Goal: Task Accomplishment & Management: Complete application form

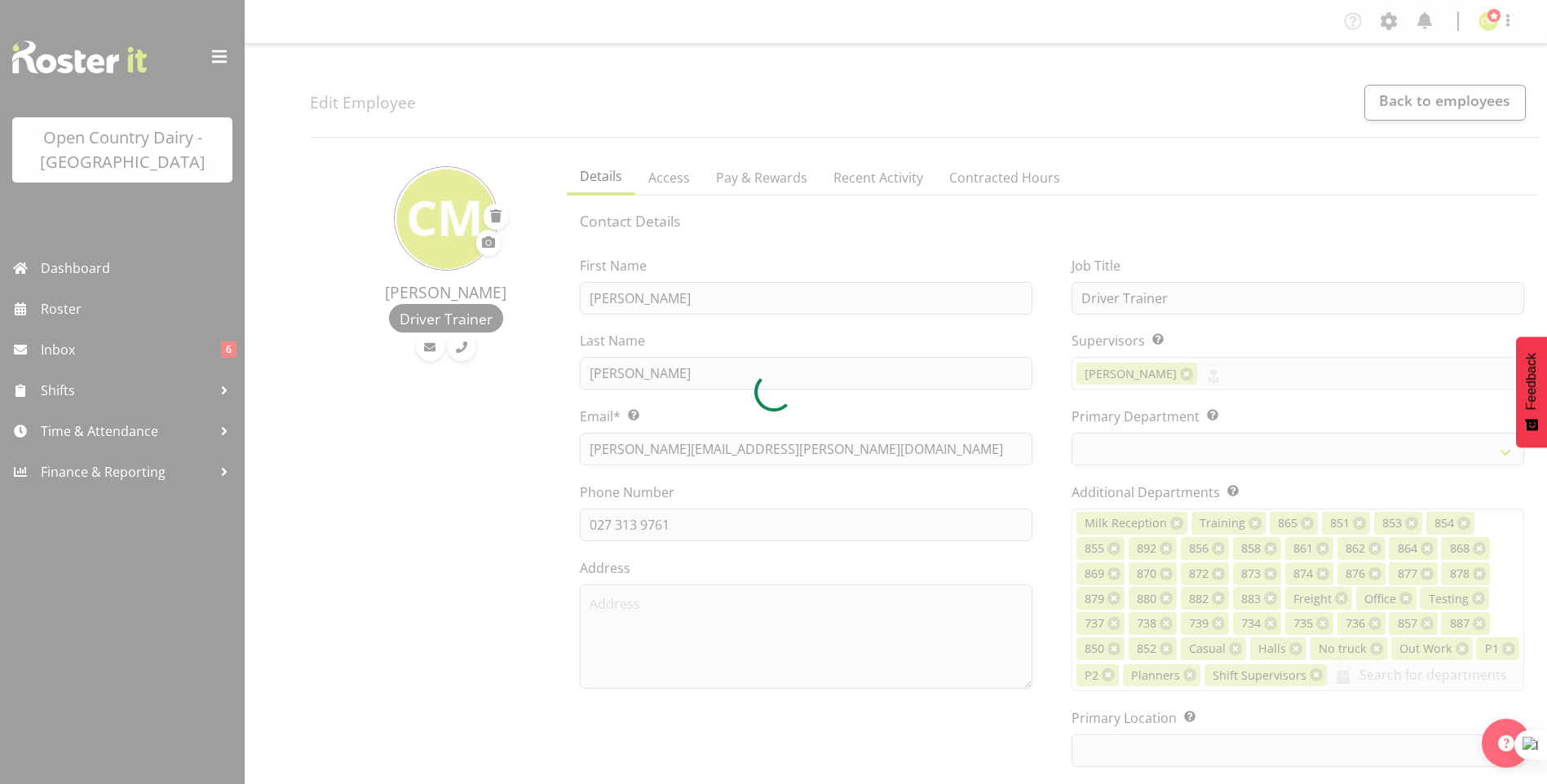
select select
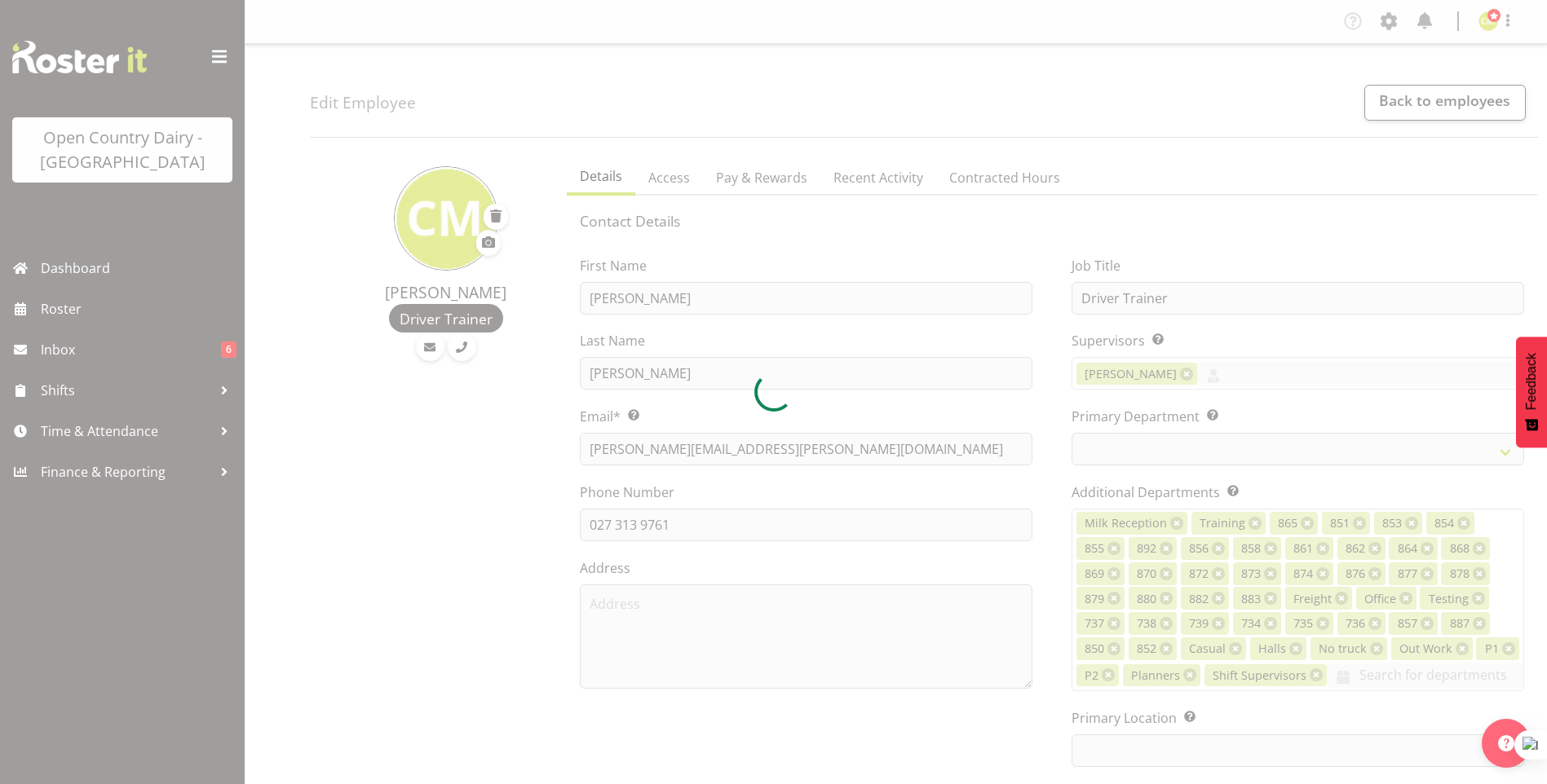
select select "990"
select select "699"
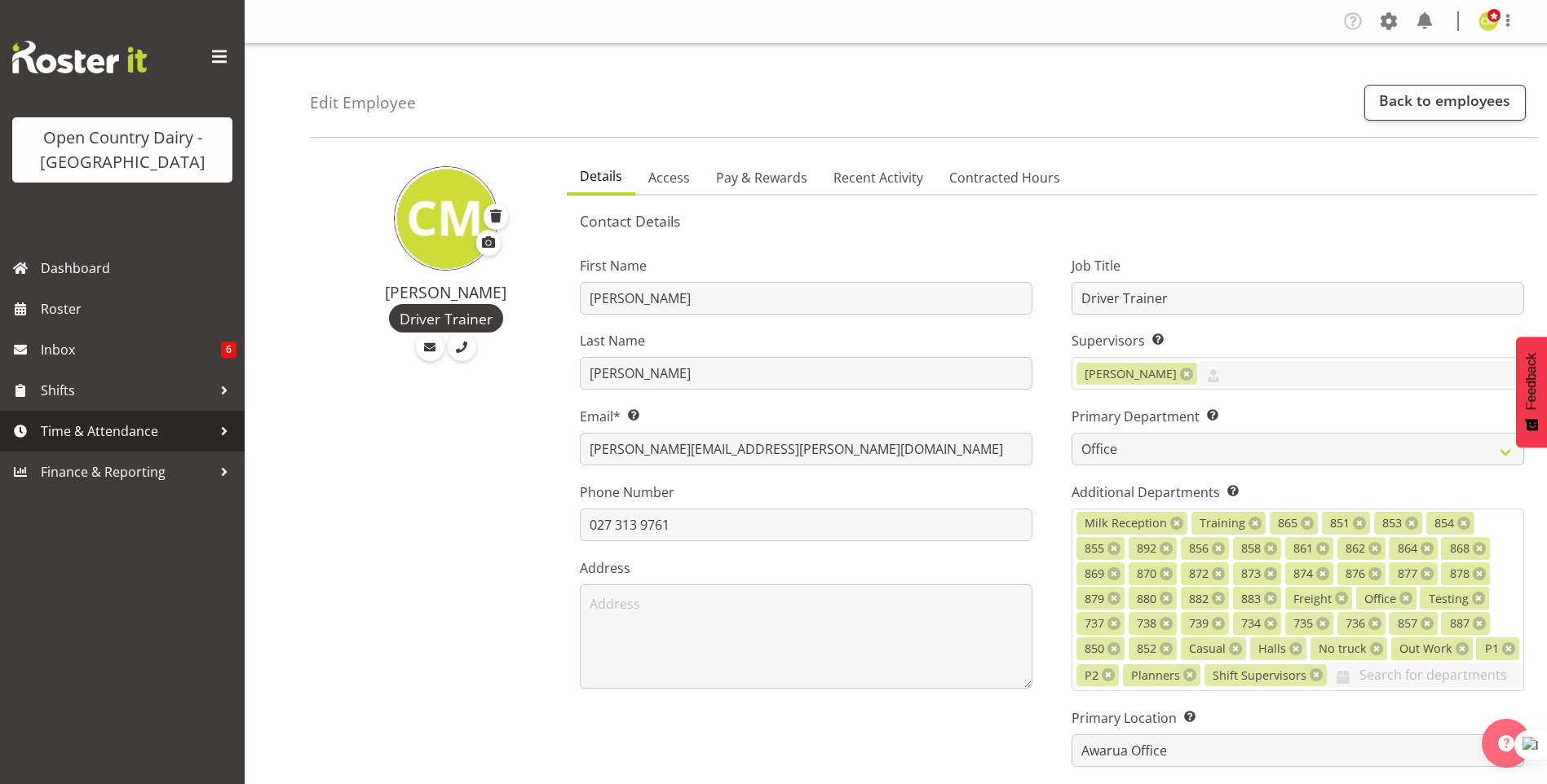
click at [121, 422] on span "Time & Attendance" at bounding box center [126, 431] width 171 height 24
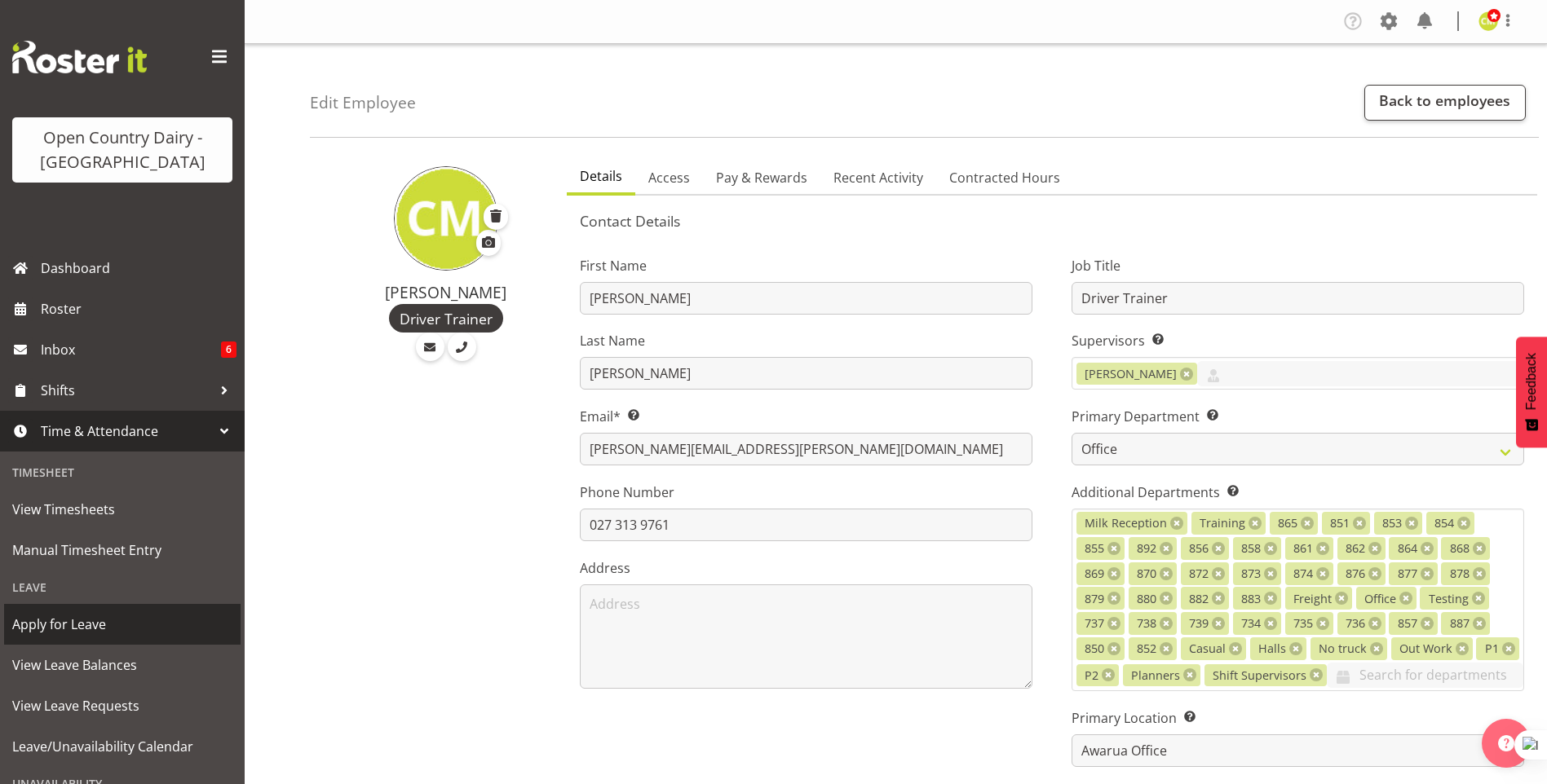
click at [49, 623] on span "Apply for Leave" at bounding box center [122, 624] width 220 height 24
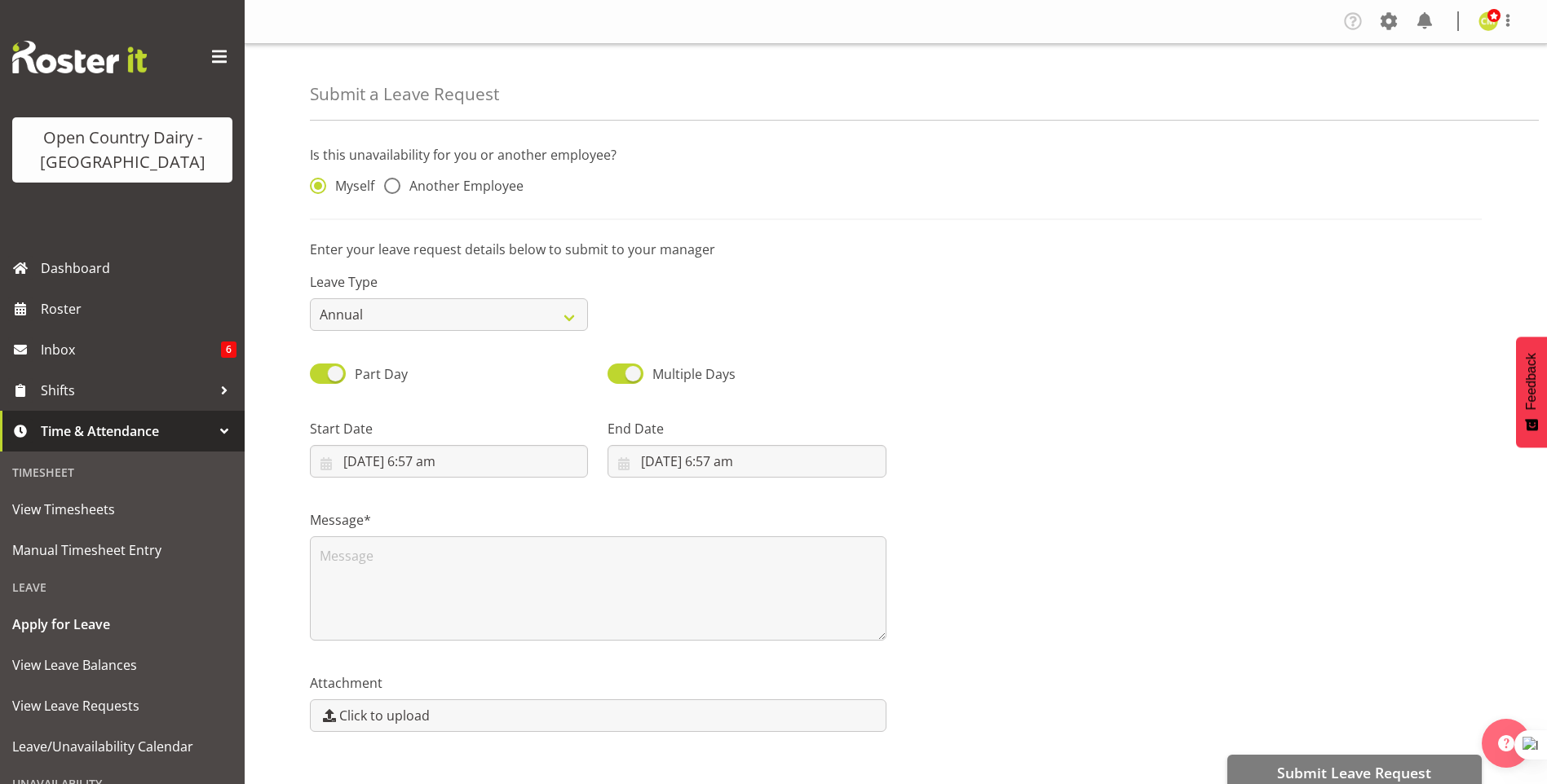
select select "7"
select select "2025"
select select "6"
select select "57"
click at [407, 464] on input "12/08/2025, 6:57 am" at bounding box center [448, 462] width 278 height 33
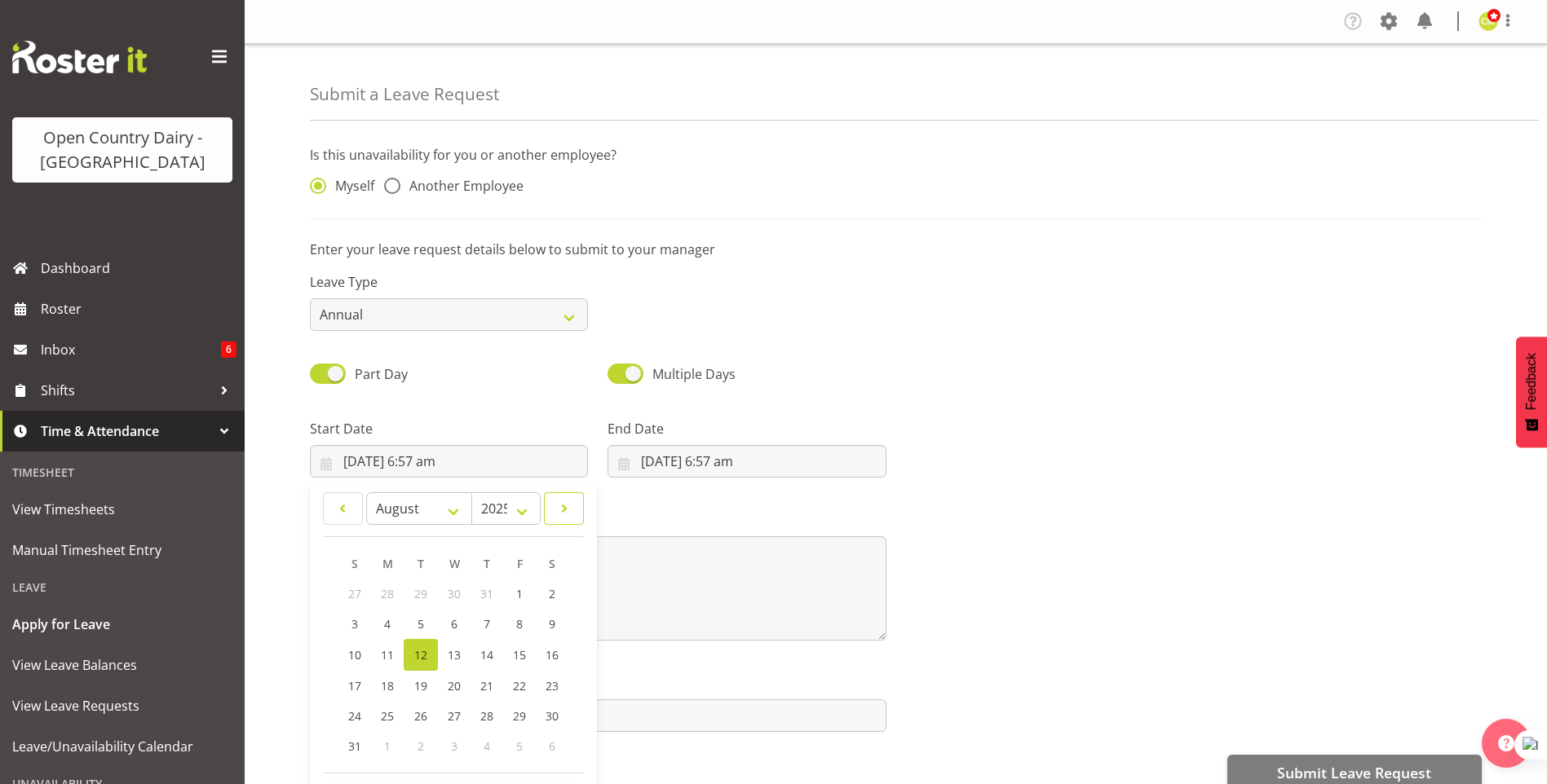
click at [561, 509] on span at bounding box center [563, 509] width 18 height 19
select select "11"
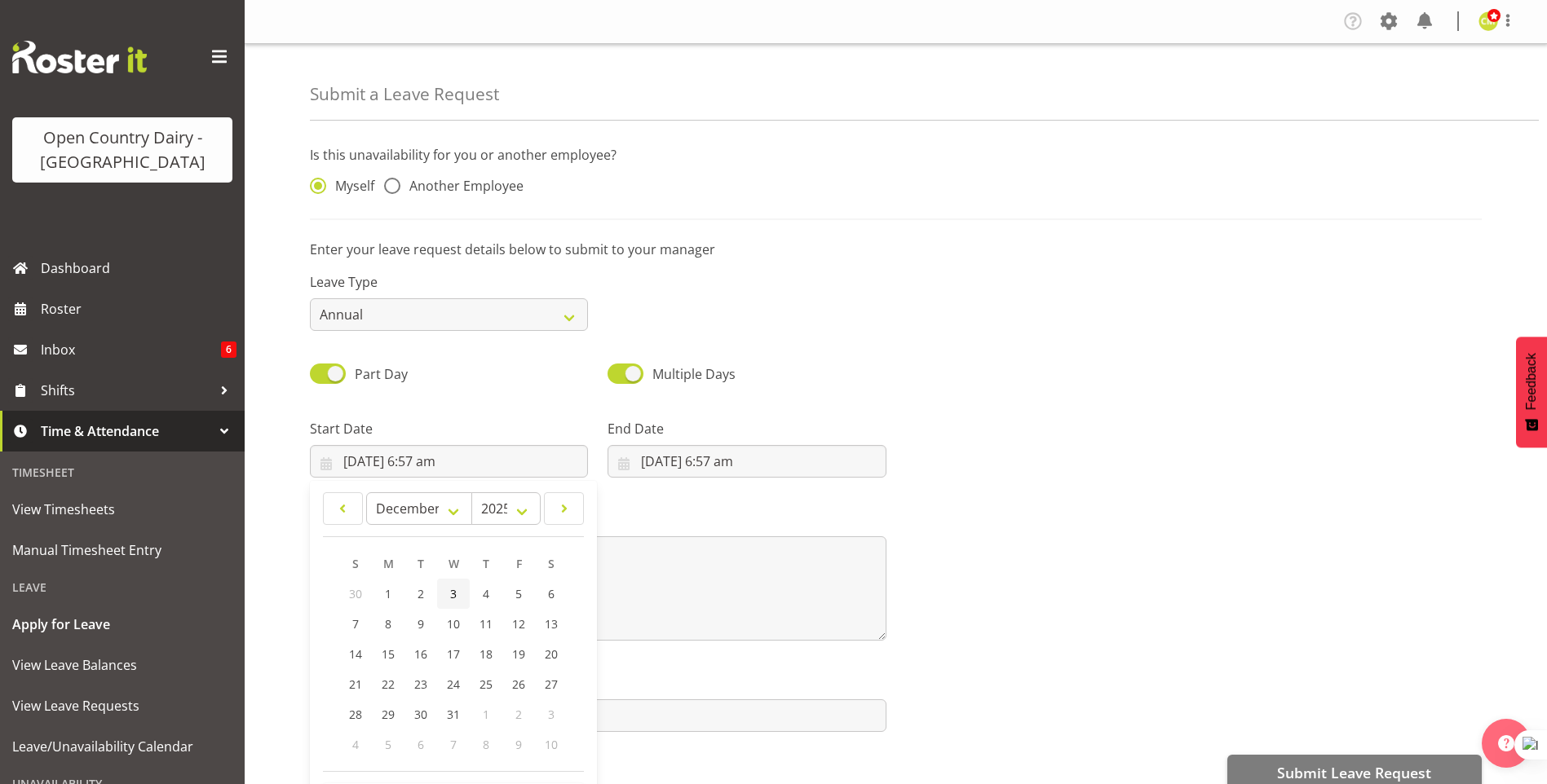
click at [450, 588] on span "3" at bounding box center [453, 594] width 7 height 15
type input "3/12/2025, 6:57 am"
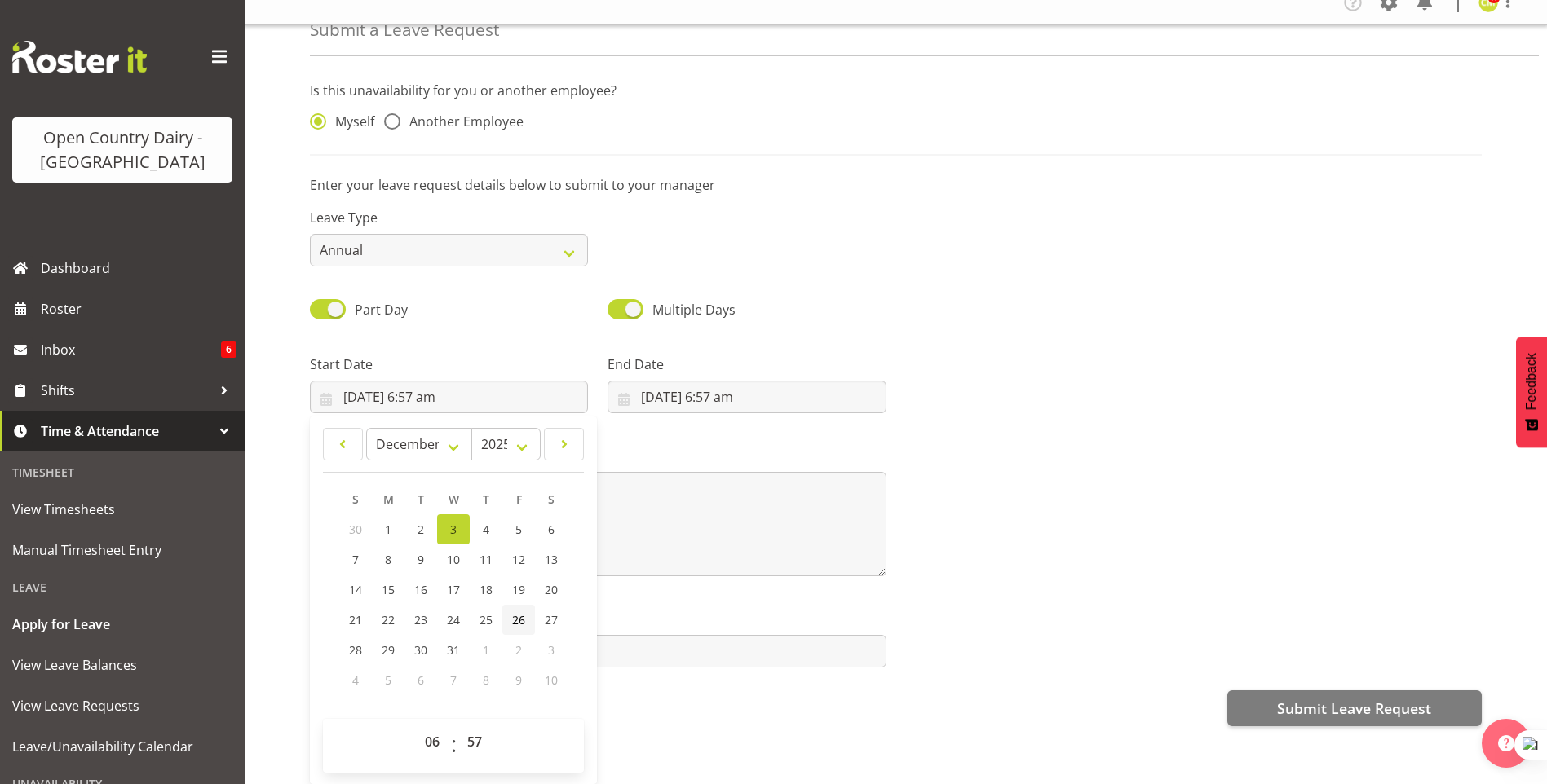
scroll to position [31, 0]
click at [435, 731] on select "00 01 02 03 04 05 06 07 08 09 10 11 12 13 14 15 16 17 18 19 20 21 22 23" at bounding box center [435, 742] width 37 height 33
click at [434, 731] on select "00 01 02 03 04 05 06 07 08 09 10 11 12 13 14 15 16 17 18 19 20 21 22 23" at bounding box center [435, 742] width 37 height 33
click at [473, 727] on select "00 01 02 03 04 05 06 07 08 09 10 11 12 13 14 15 16 17 18 19 20 21 22 23 24 25 2…" at bounding box center [476, 742] width 37 height 33
select select "30"
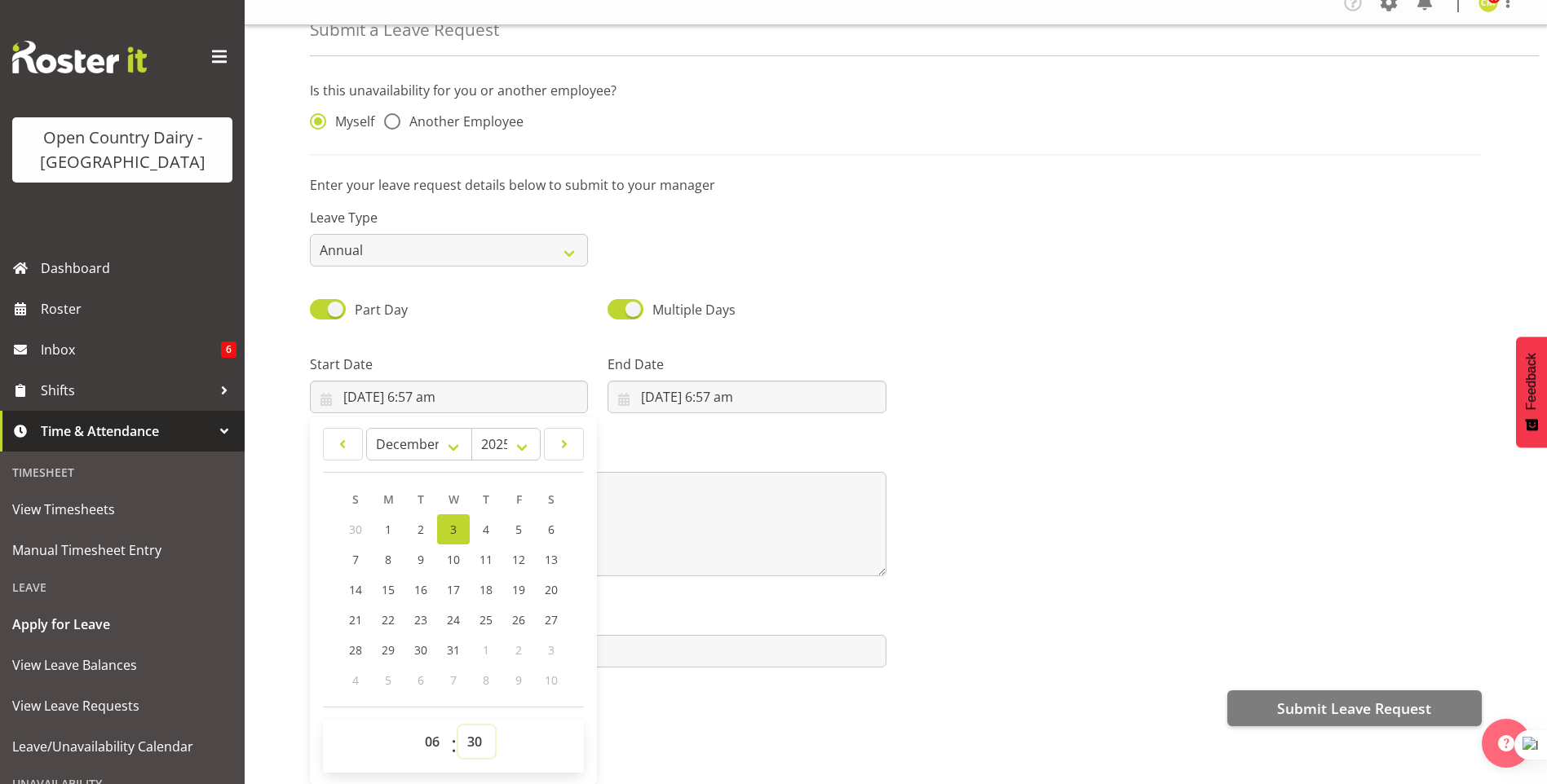
click at [458, 726] on select "00 01 02 03 04 05 06 07 08 09 10 11 12 13 14 15 16 17 18 19 20 21 22 23 24 25 2…" at bounding box center [476, 742] width 37 height 33
type input "3/12/2025, 6:30 am"
click at [851, 312] on div "Multiple Days" at bounding box center [745, 304] width 297 height 55
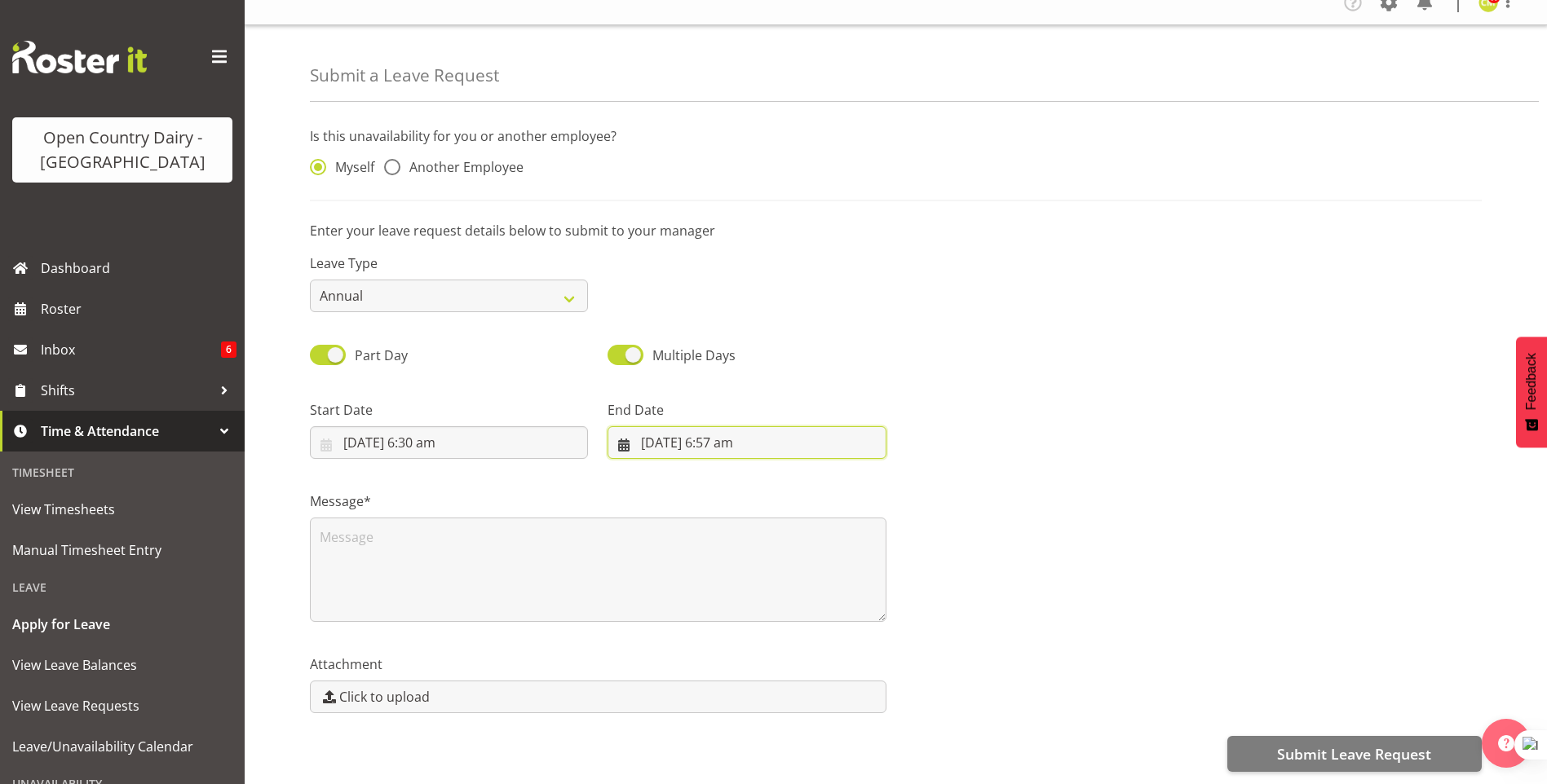
click at [703, 427] on input "12/08/2025, 6:57 am" at bounding box center [746, 443] width 278 height 33
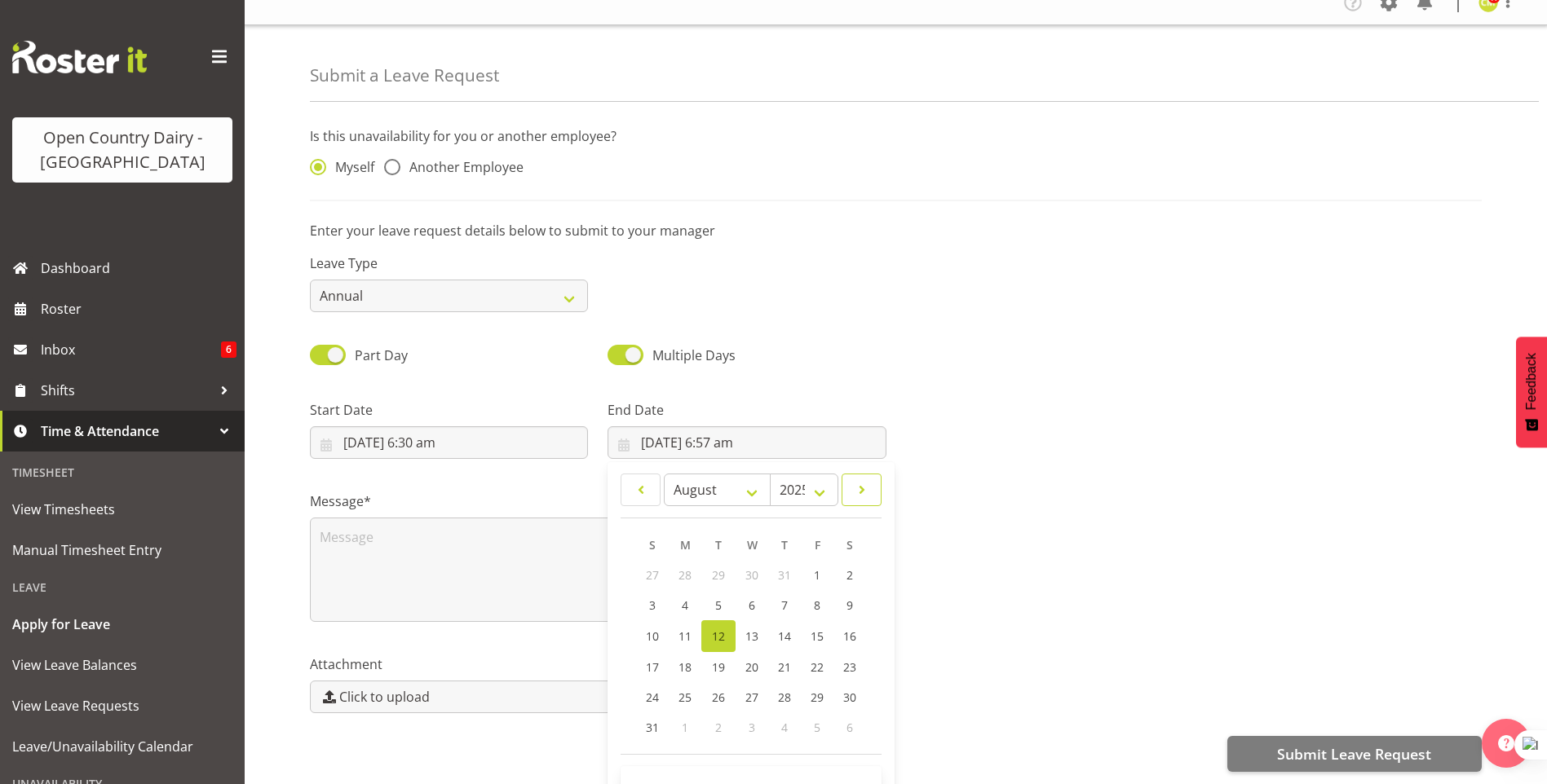
click at [865, 480] on span at bounding box center [861, 490] width 18 height 19
select select "11"
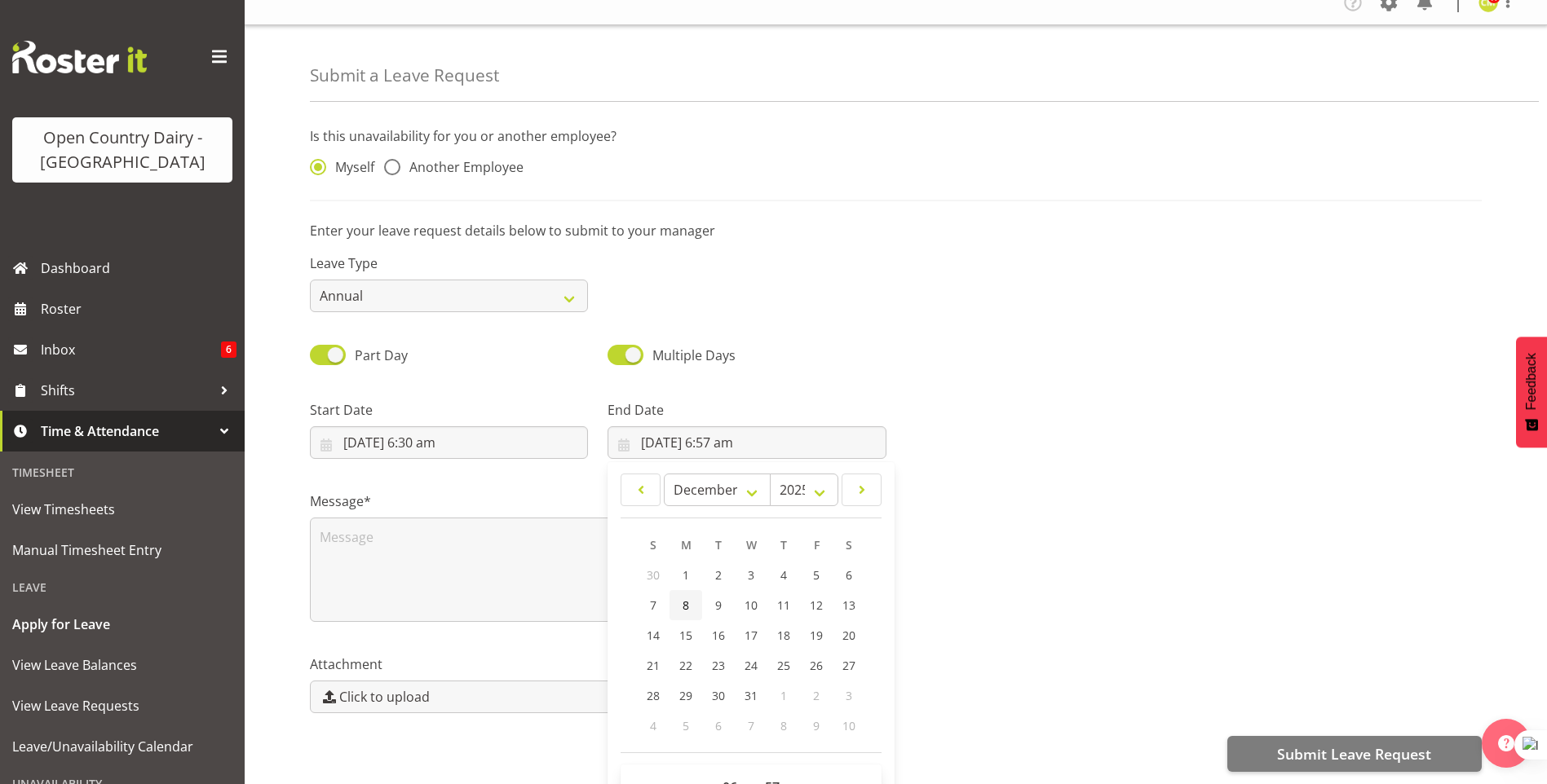
click at [682, 597] on span "8" at bounding box center [685, 605] width 7 height 15
type input "8/12/2025, 6:57 am"
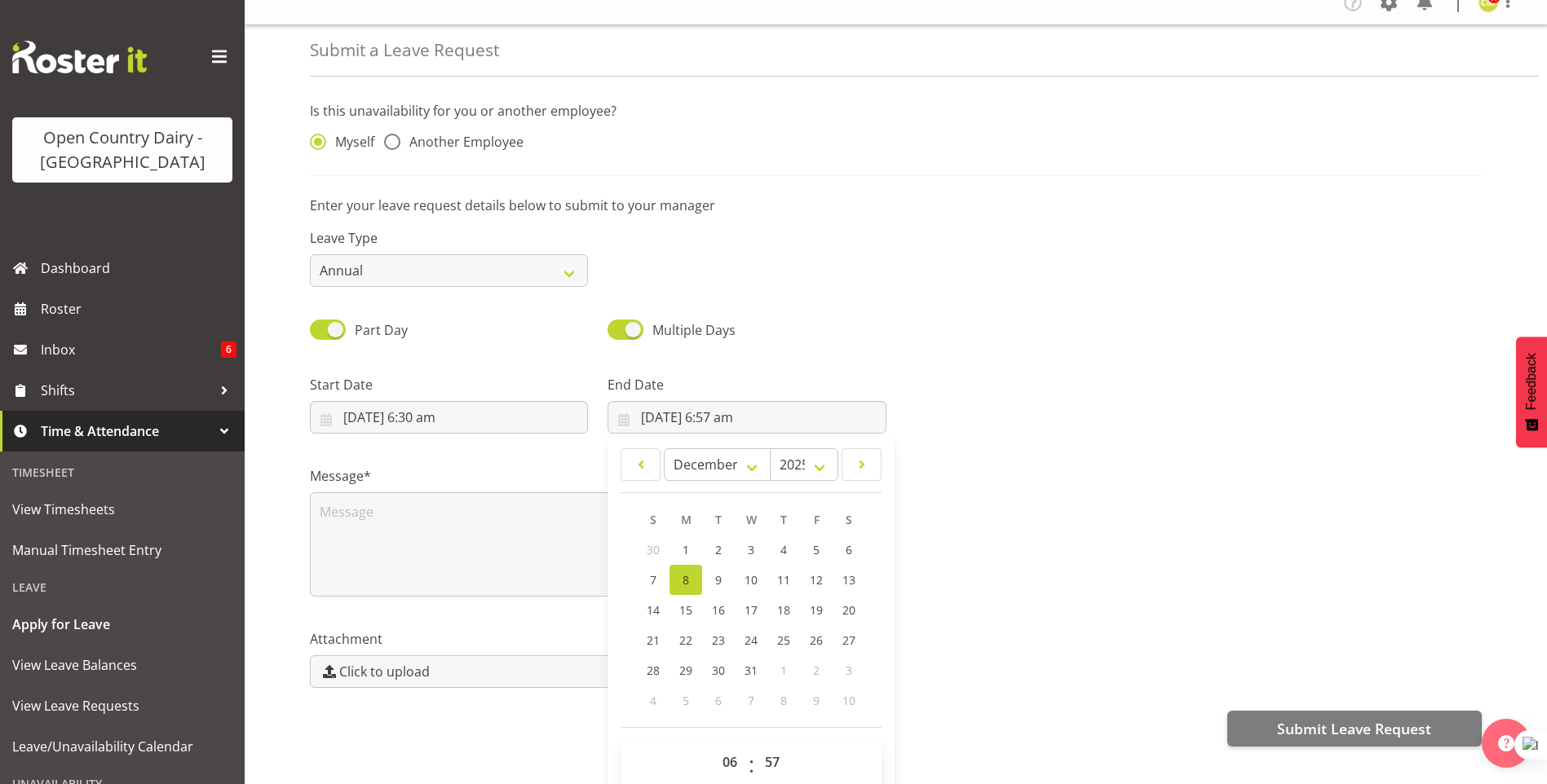
scroll to position [45, 0]
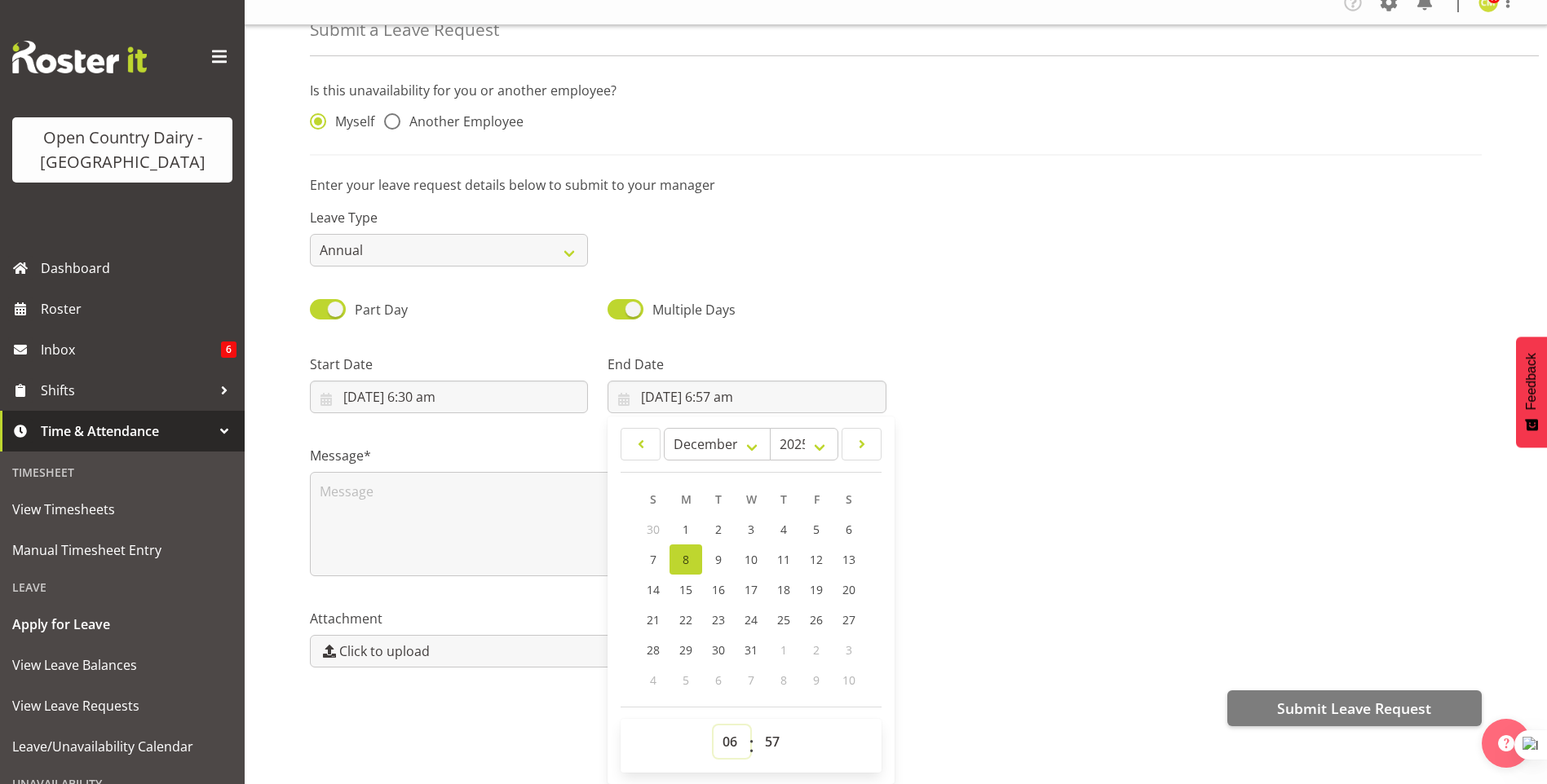
click at [726, 726] on select "00 01 02 03 04 05 06 07 08 09 10 11 12 13 14 15 16 17 18 19 20 21 22 23" at bounding box center [732, 742] width 37 height 33
select select "23"
click at [713, 726] on select "00 01 02 03 04 05 06 07 08 09 10 11 12 13 14 15 16 17 18 19 20 21 22 23" at bounding box center [732, 742] width 37 height 33
type input "8/12/2025, 11:57 pm"
click at [774, 731] on select "00 01 02 03 04 05 06 07 08 09 10 11 12 13 14 15 16 17 18 19 20 21 22 23 24 25 2…" at bounding box center [774, 742] width 37 height 33
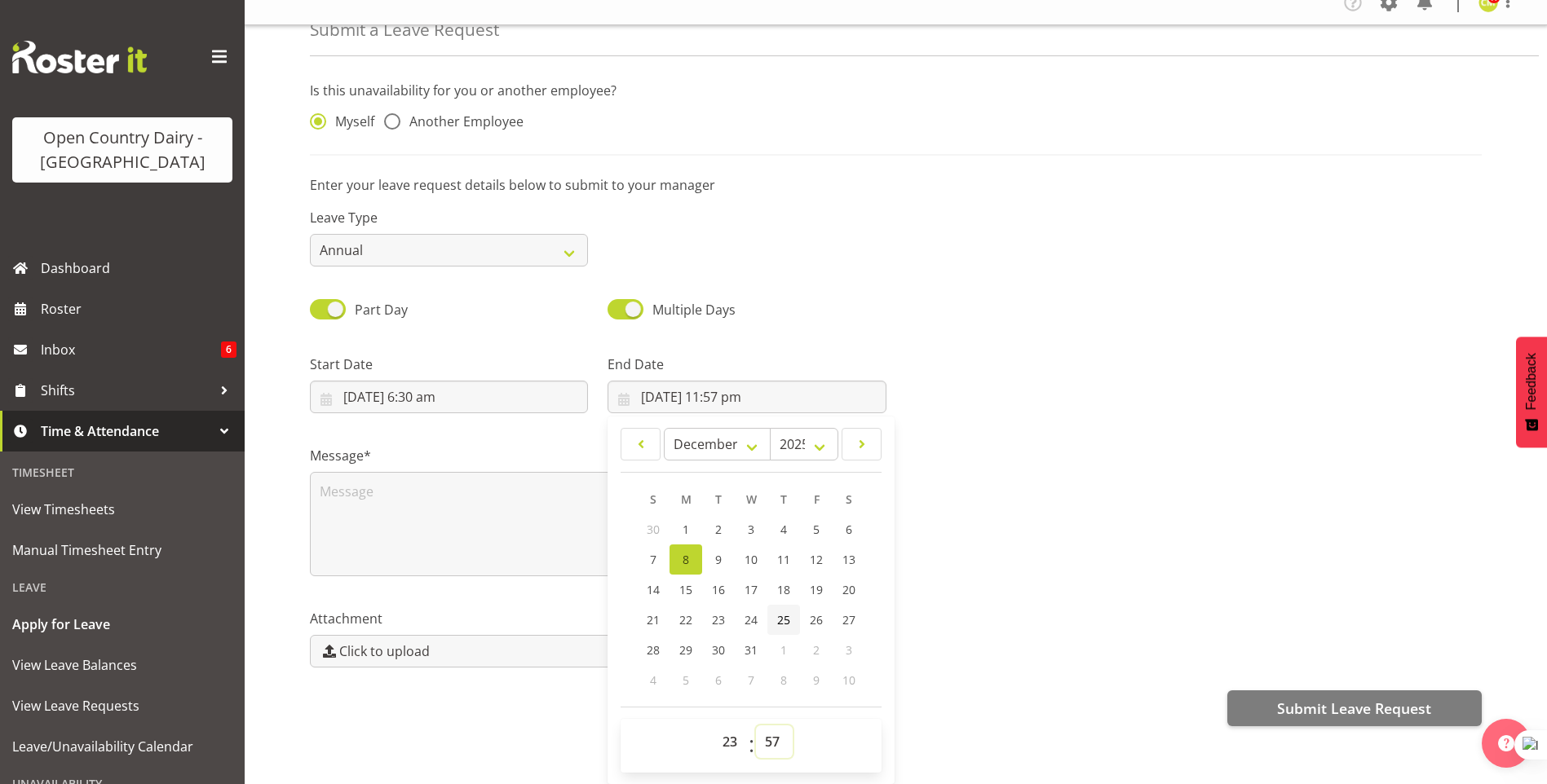
select select "59"
click at [756, 726] on select "00 01 02 03 04 05 06 07 08 09 10 11 12 13 14 15 16 17 18 19 20 21 22 23 24 25 2…" at bounding box center [774, 742] width 37 height 33
type input "8/12/2025, 11:59 pm"
click at [978, 570] on div "Message*" at bounding box center [895, 504] width 1192 height 163
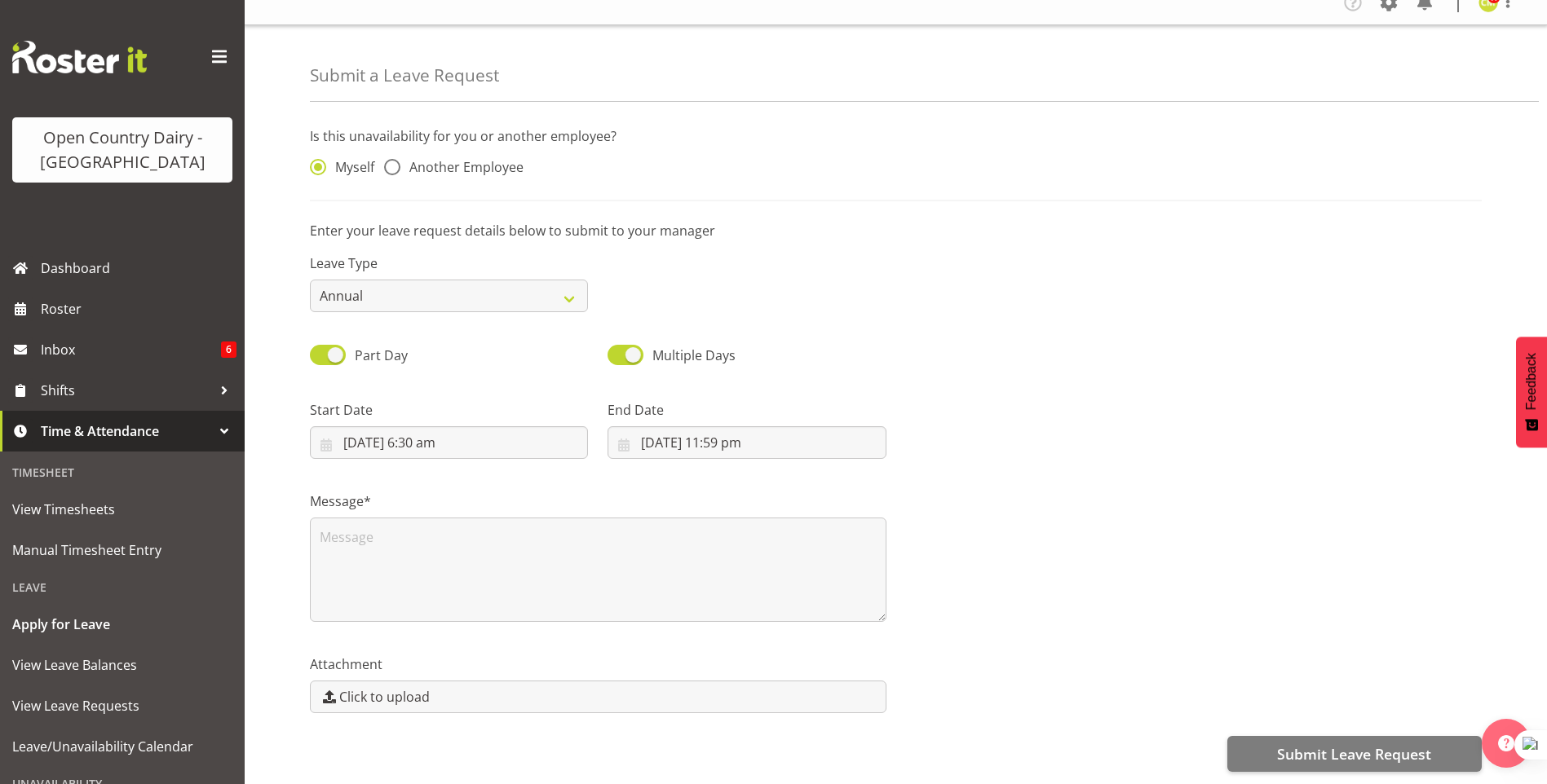
scroll to position [0, 0]
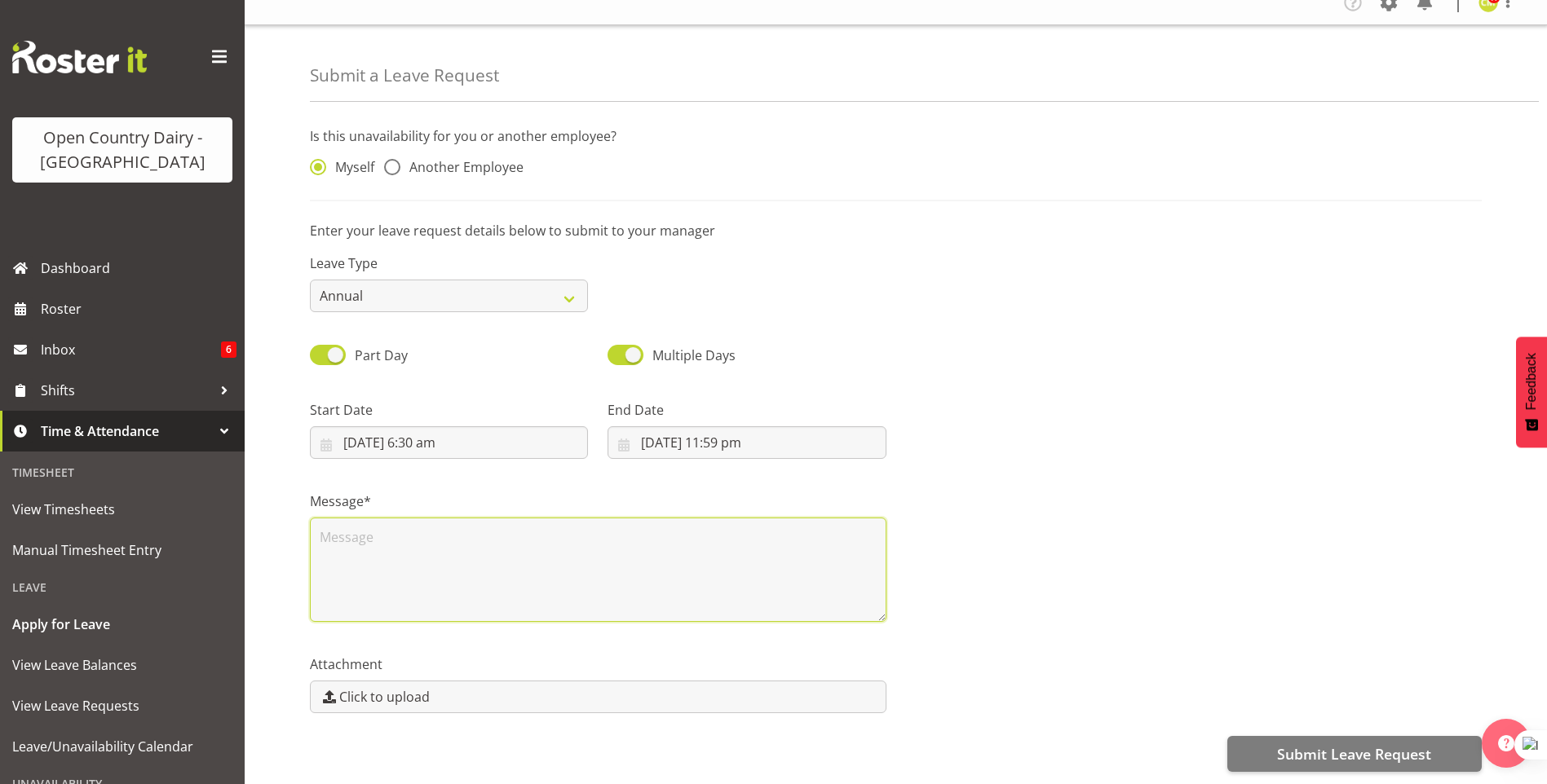
click at [327, 530] on textarea at bounding box center [598, 570] width 577 height 105
type textarea "Leave family reunion in Nelson"
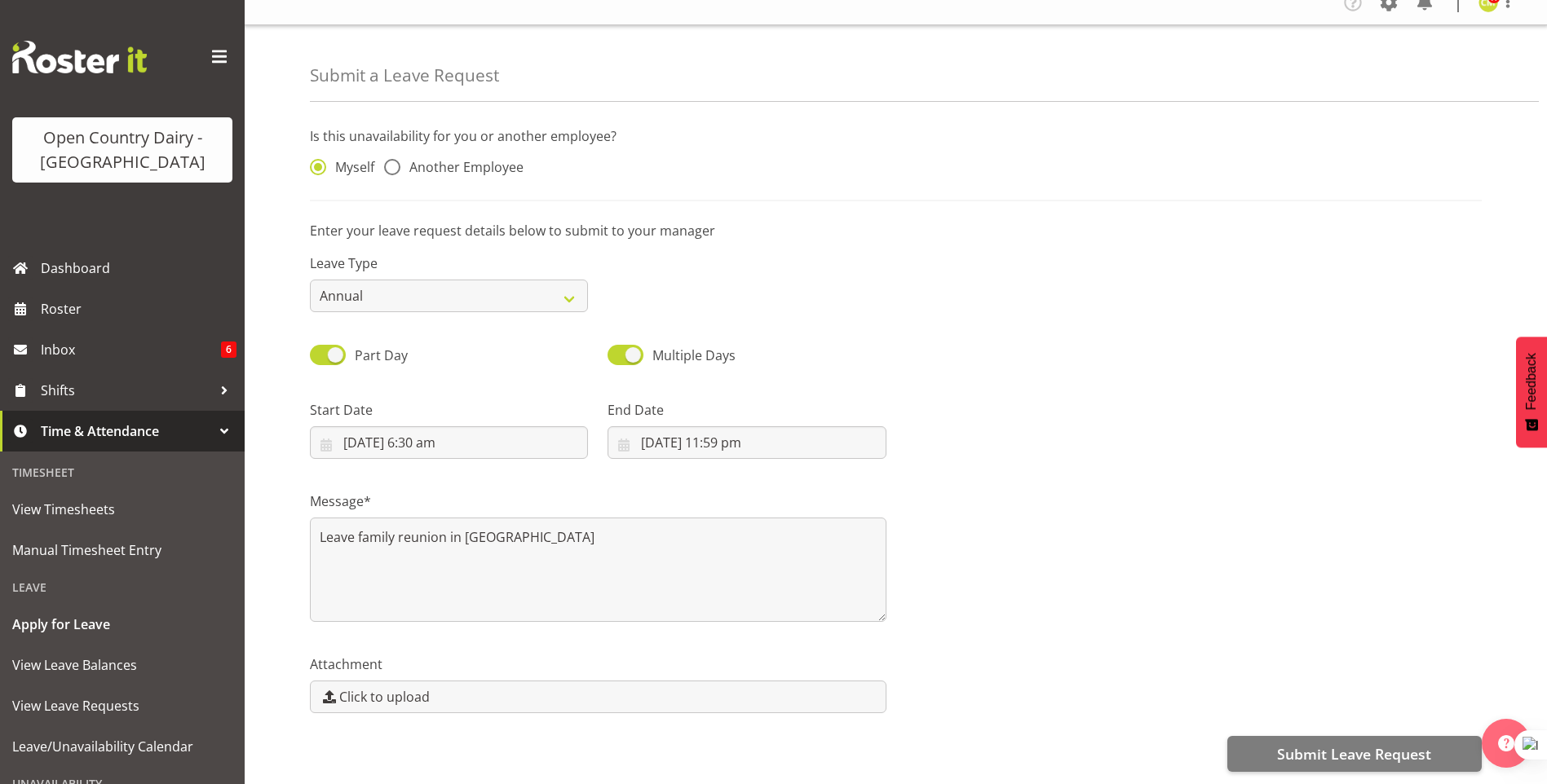
click at [933, 618] on div "Message* Leave family reunion in Nelson" at bounding box center [895, 550] width 1192 height 163
click at [1317, 743] on span "Submit Leave Request" at bounding box center [1353, 754] width 154 height 21
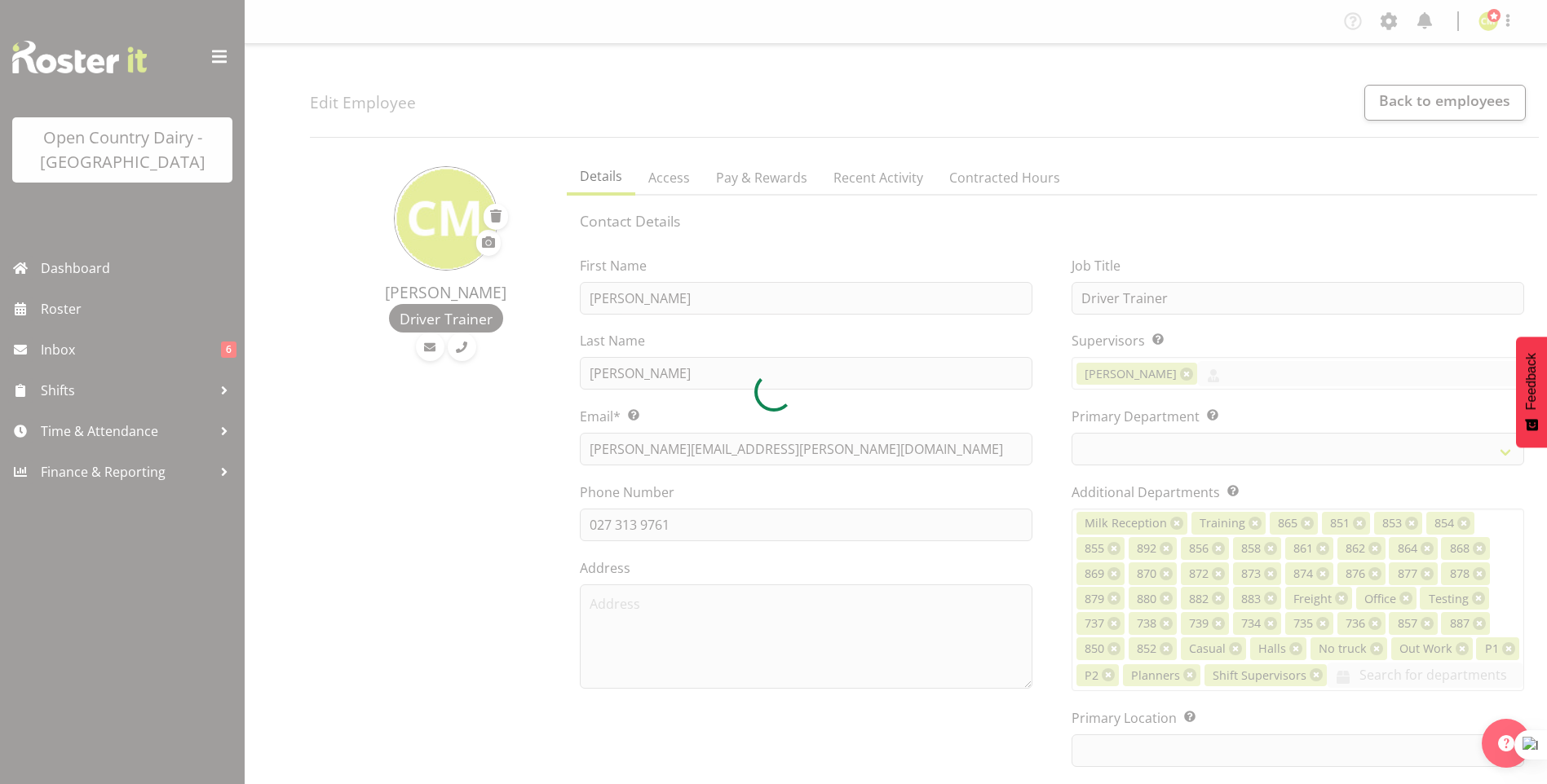
select select
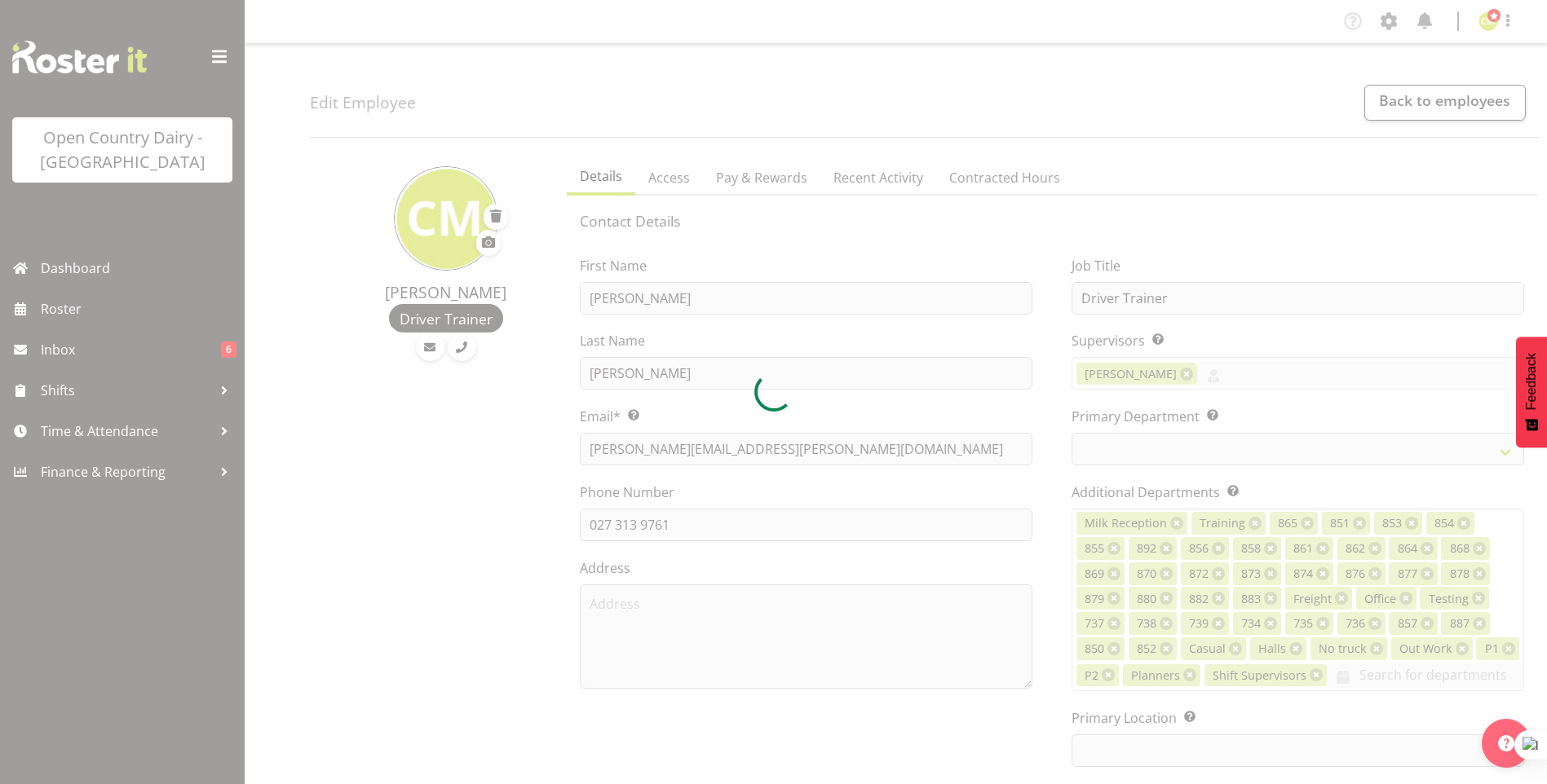
select select "990"
select select "699"
